Goal: Information Seeking & Learning: Learn about a topic

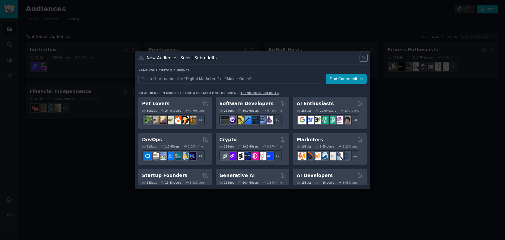
click at [365, 57] on icon at bounding box center [364, 58] width 6 height 6
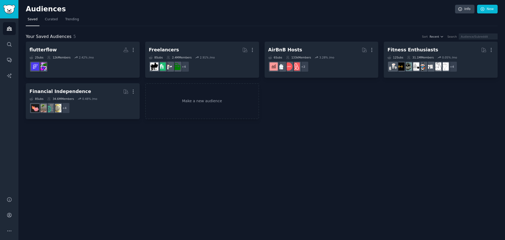
click at [211, 26] on div "Your Saved Audiences 5 Sort Recent Search flutterflow More 2 Sub s 12k Members …" at bounding box center [262, 72] width 472 height 93
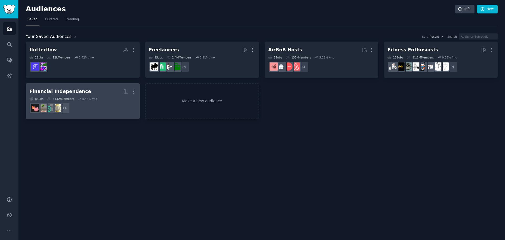
click at [74, 110] on dd "r/personalfinance, r/[PERSON_NAME], r/financialindependence, r/FIREUK + 4" at bounding box center [82, 107] width 106 height 15
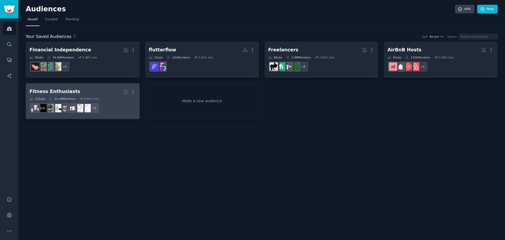
click at [70, 97] on div "31.1M Members" at bounding box center [62, 99] width 27 height 4
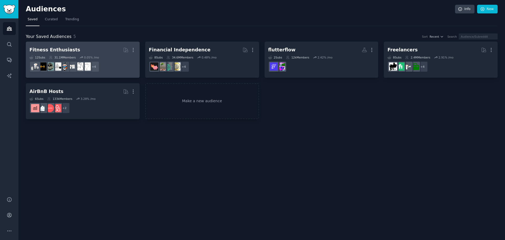
click at [96, 51] on h2 "Fitness Enthusiasts More" at bounding box center [82, 49] width 106 height 9
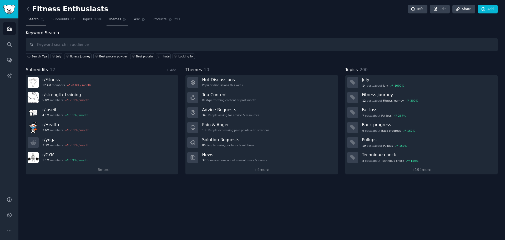
click at [113, 22] on span "Themes" at bounding box center [114, 19] width 13 height 5
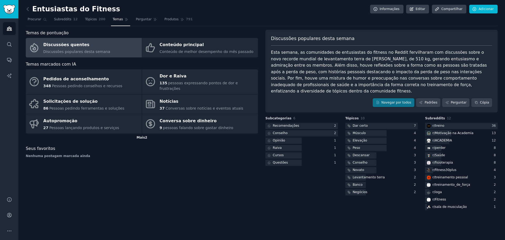
click at [145, 134] on div "Mais 2" at bounding box center [142, 137] width 232 height 8
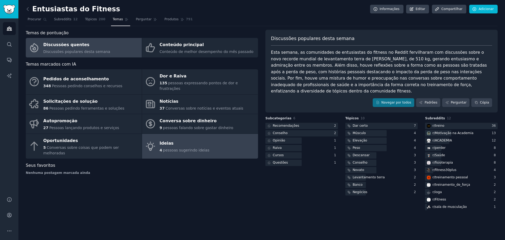
click at [178, 145] on link "Ideias 4 pessoas sugerindo ideias" at bounding box center [200, 146] width 116 height 25
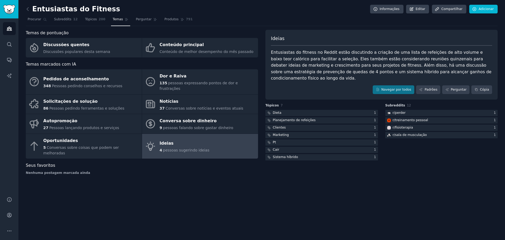
click at [140, 190] on div "Entusiastas do Fitness Informações Editar Compartilhar Adicionar Procurar Subre…" at bounding box center [261, 120] width 486 height 240
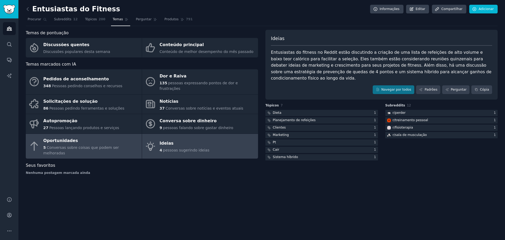
click at [103, 136] on div "Oportunidades" at bounding box center [91, 140] width 96 height 8
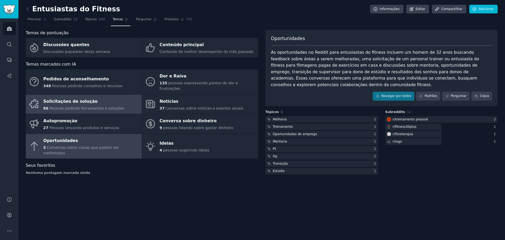
click at [109, 99] on div "Solicitações de solução" at bounding box center [83, 101] width 81 height 8
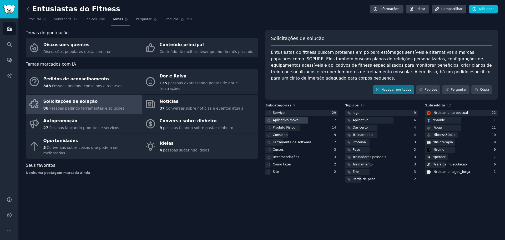
click at [287, 119] on font "Aplicativo móvel" at bounding box center [286, 120] width 27 height 4
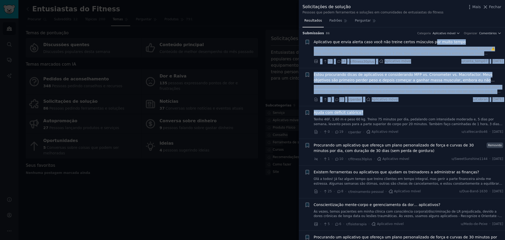
drag, startPoint x: 397, startPoint y: 113, endPoint x: 451, endPoint y: 80, distance: 63.0
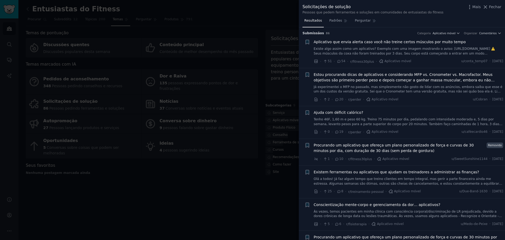
click at [447, 62] on div "· 51 · 54 · r/fitness30plus · Aplicativo móvel u/conta_temp07 · [DATE]" at bounding box center [409, 62] width 190 height 6
drag, startPoint x: 447, startPoint y: 62, endPoint x: 446, endPoint y: 55, distance: 6.5
click at [446, 55] on div "Aplicativo que envia alerta caso você não treine certos músculos por muito temp…" at bounding box center [409, 51] width 190 height 25
click at [401, 50] on font "Existe algo assim como um aplicativo? Exemplo com uma imagem mostrando o aviso:…" at bounding box center [408, 67] width 189 height 40
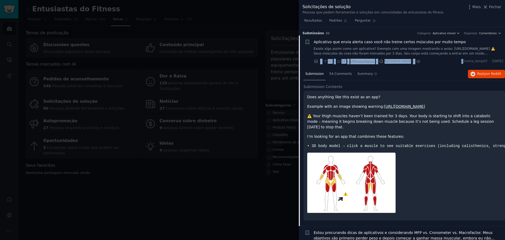
scroll to position [8, 0]
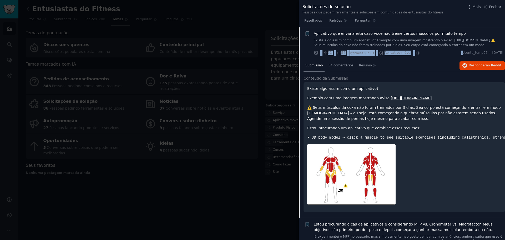
click at [421, 48] on div "Aplicativo que envia alerta caso você não treine certos músculos por muito temp…" at bounding box center [409, 43] width 190 height 25
click at [242, 23] on div at bounding box center [252, 120] width 505 height 240
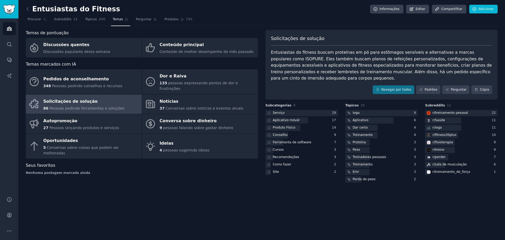
click at [30, 12] on link at bounding box center [29, 9] width 7 height 8
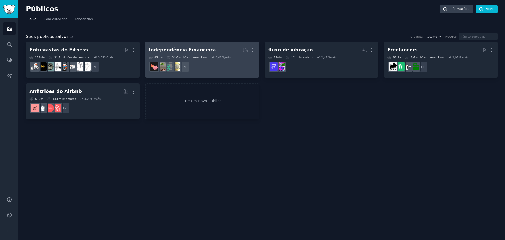
click at [215, 57] on font "0,48" at bounding box center [218, 57] width 6 height 3
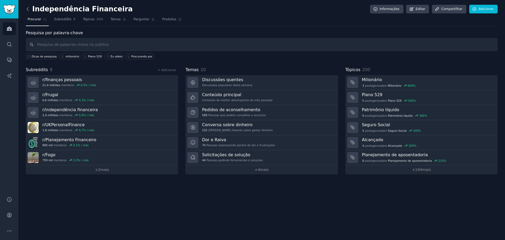
drag, startPoint x: 23, startPoint y: 5, endPoint x: 26, endPoint y: 8, distance: 4.1
click at [26, 8] on div "Independência Financeira Informações Editar Compartilhar Adicionar Procurar Sub…" at bounding box center [261, 120] width 486 height 240
click at [26, 8] on icon at bounding box center [28, 9] width 6 height 6
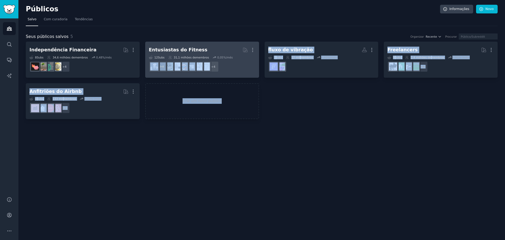
drag, startPoint x: 223, startPoint y: 82, endPoint x: 222, endPoint y: 63, distance: 19.2
click at [222, 63] on div "Independência Financeira Mais 8 Subs ​ 34,6 milhões de membros 0,48 %/mês + 4 E…" at bounding box center [262, 80] width 472 height 77
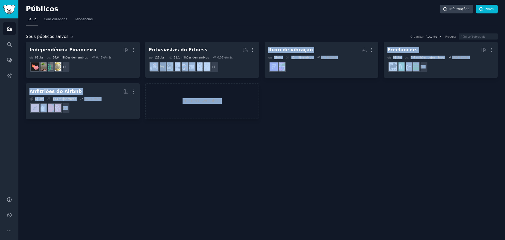
click at [266, 95] on div "Independência Financeira Mais 8 Subs ​ 34,6 milhões de membros 0,48 %/mês + 4 E…" at bounding box center [262, 80] width 472 height 77
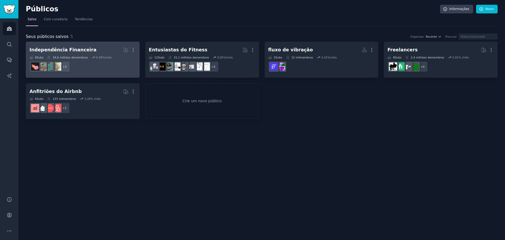
click at [129, 65] on dd "+ 4" at bounding box center [82, 66] width 106 height 15
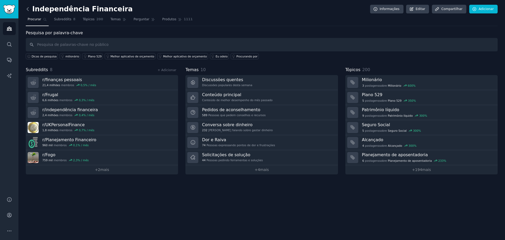
click at [27, 8] on icon at bounding box center [28, 8] width 2 height 3
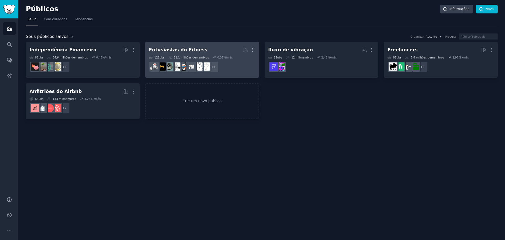
click at [231, 68] on dd "r/Saúde + 4" at bounding box center [202, 66] width 106 height 15
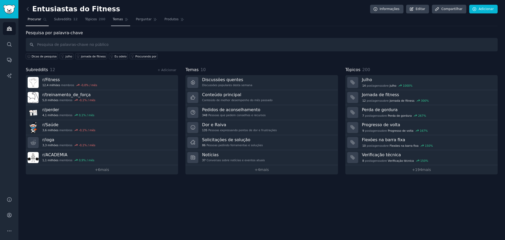
click at [113, 21] on font "Temas" at bounding box center [118, 19] width 10 height 4
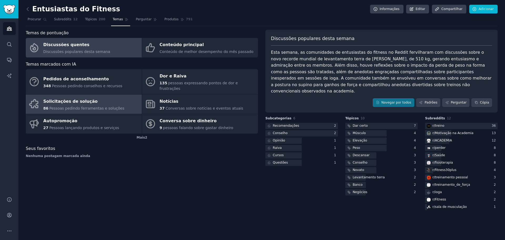
click at [112, 99] on div "Solicitações de solução" at bounding box center [83, 101] width 81 height 8
